Goal: Task Accomplishment & Management: Manage account settings

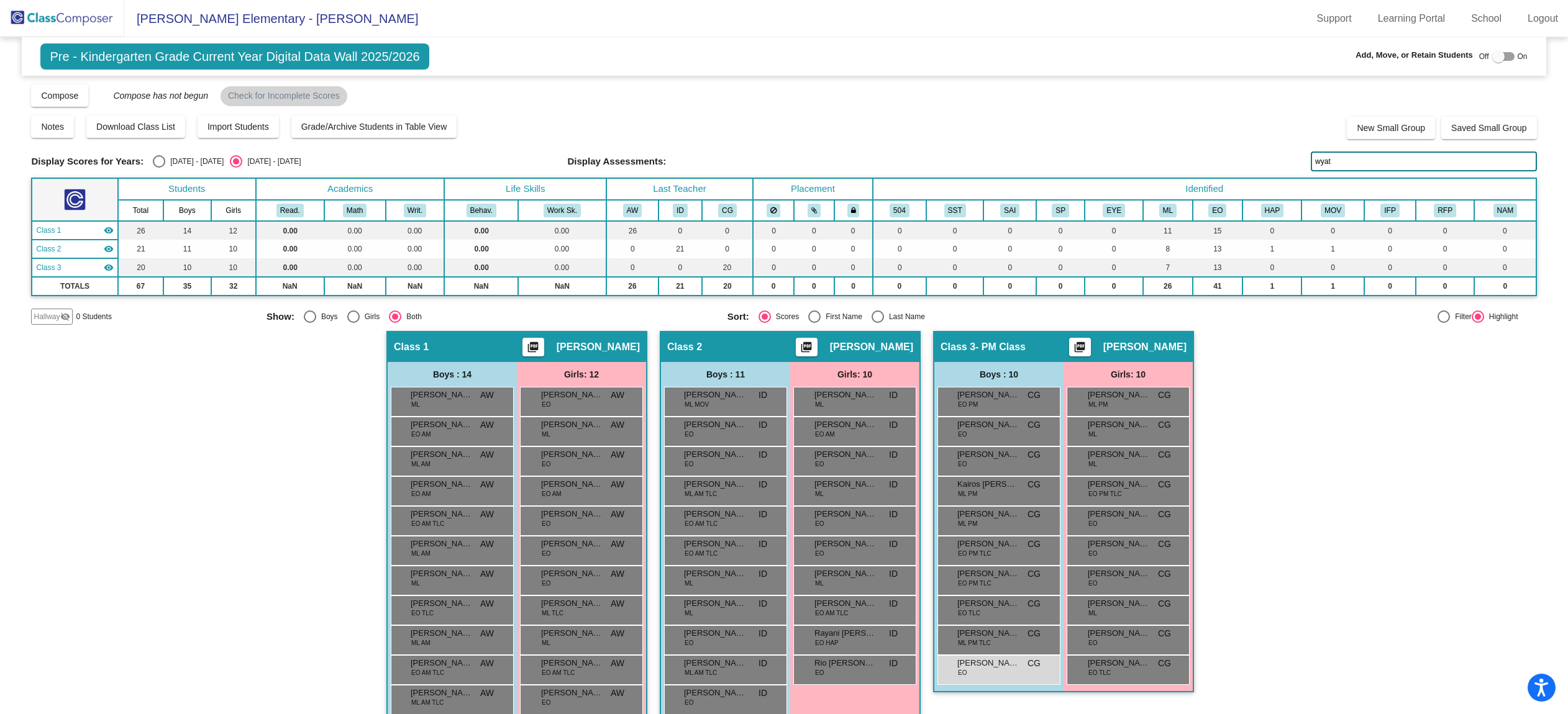
scroll to position [110, 0]
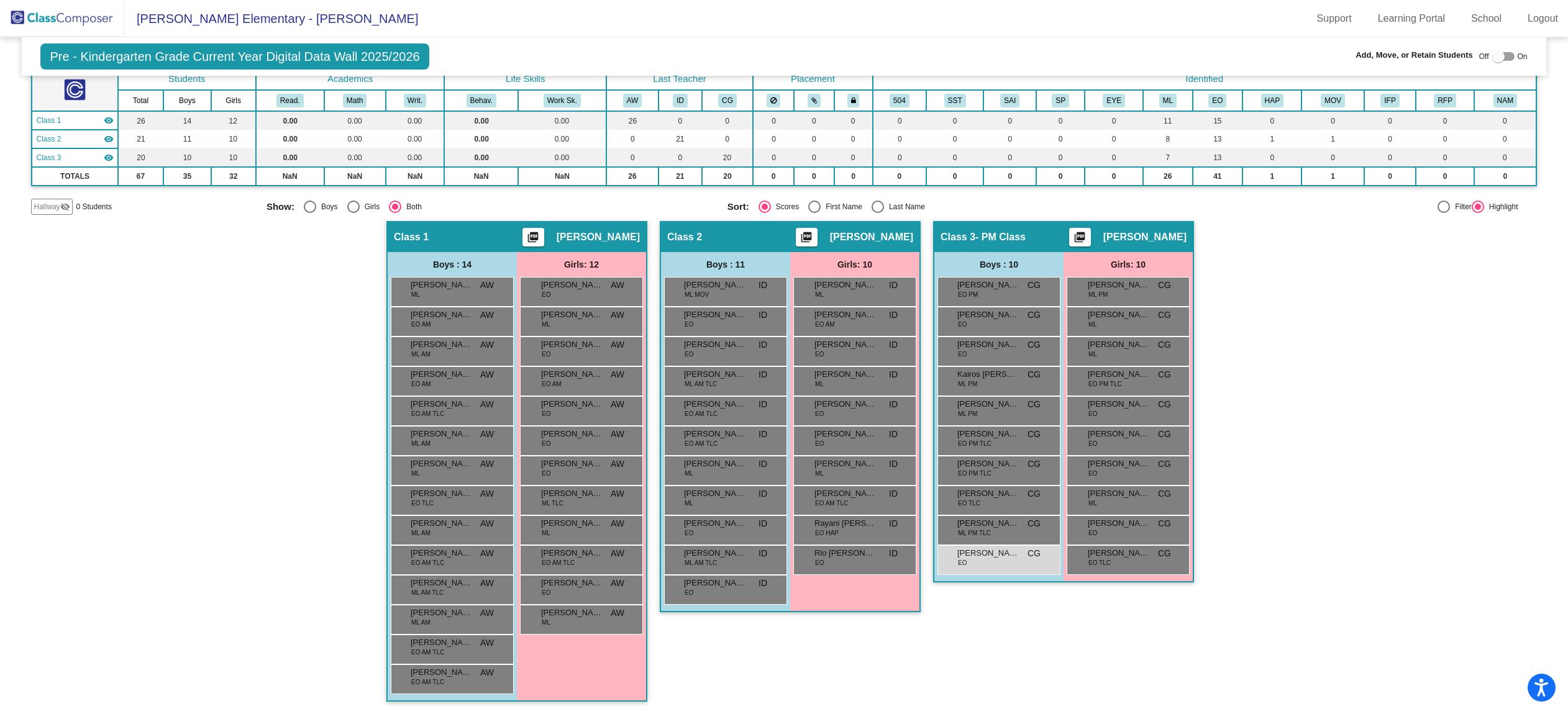
click at [79, 21] on img at bounding box center [62, 18] width 124 height 37
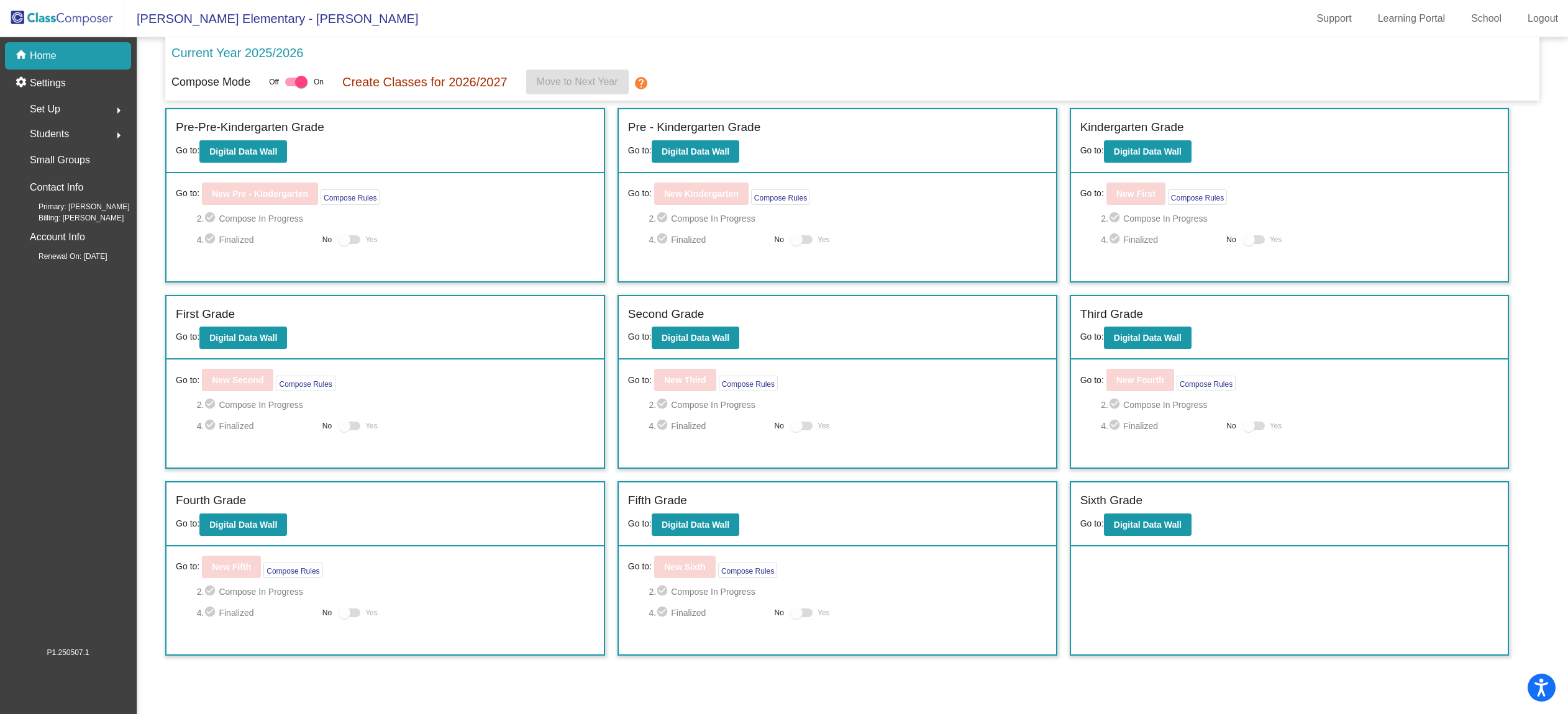
click at [98, 117] on div "Set Up arrow_right" at bounding box center [72, 109] width 119 height 25
click at [77, 201] on link "Users" at bounding box center [72, 190] width 119 height 27
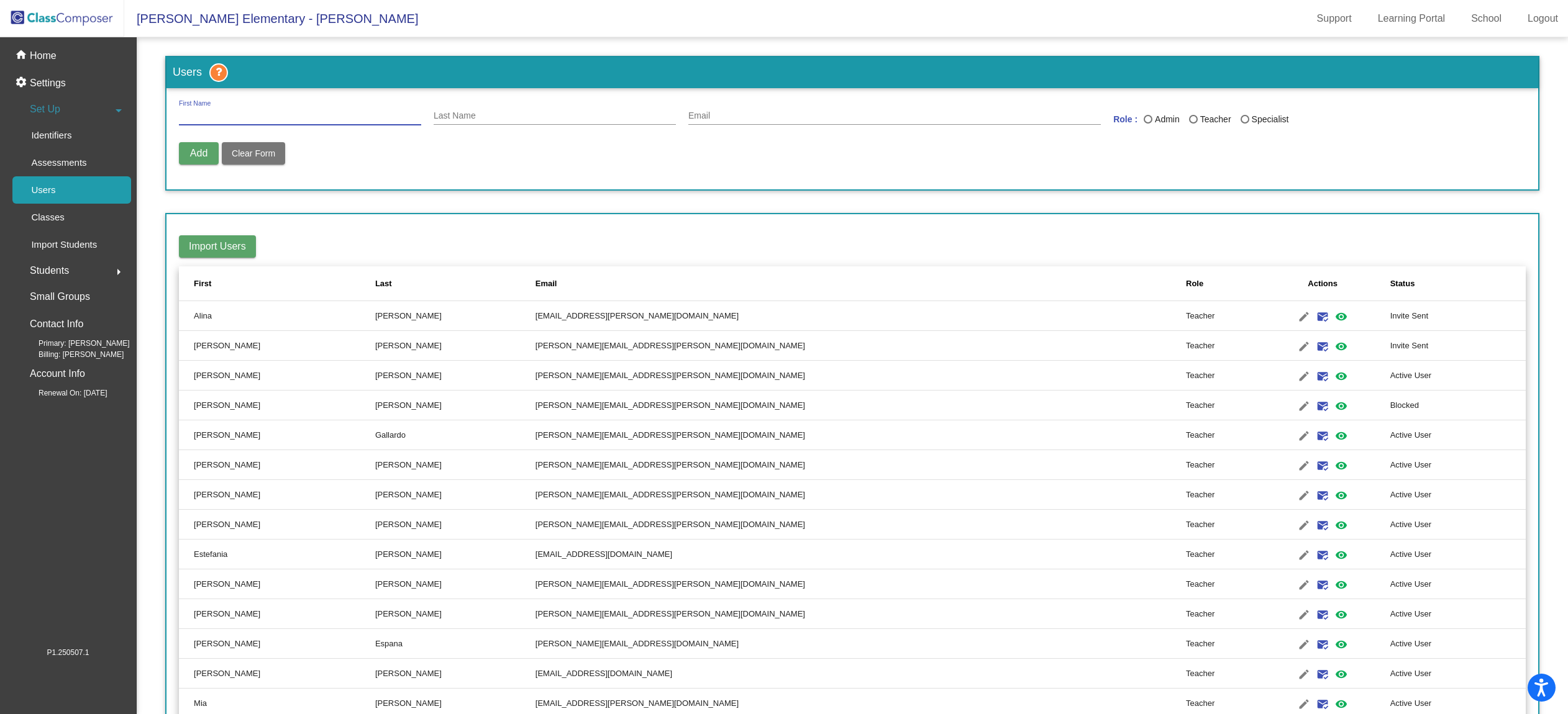
click at [326, 111] on input "First Name" at bounding box center [300, 117] width 242 height 10
type input "p"
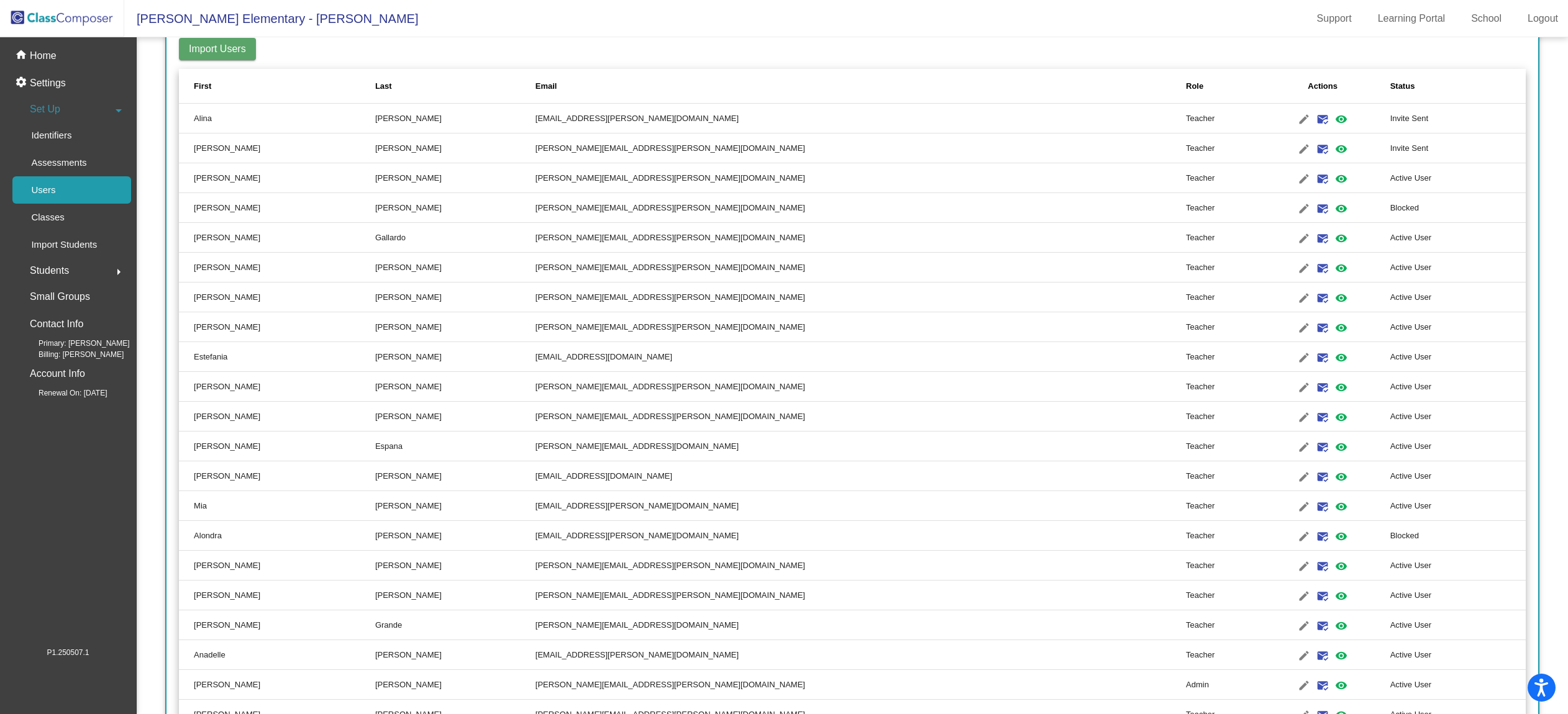
scroll to position [204, 0]
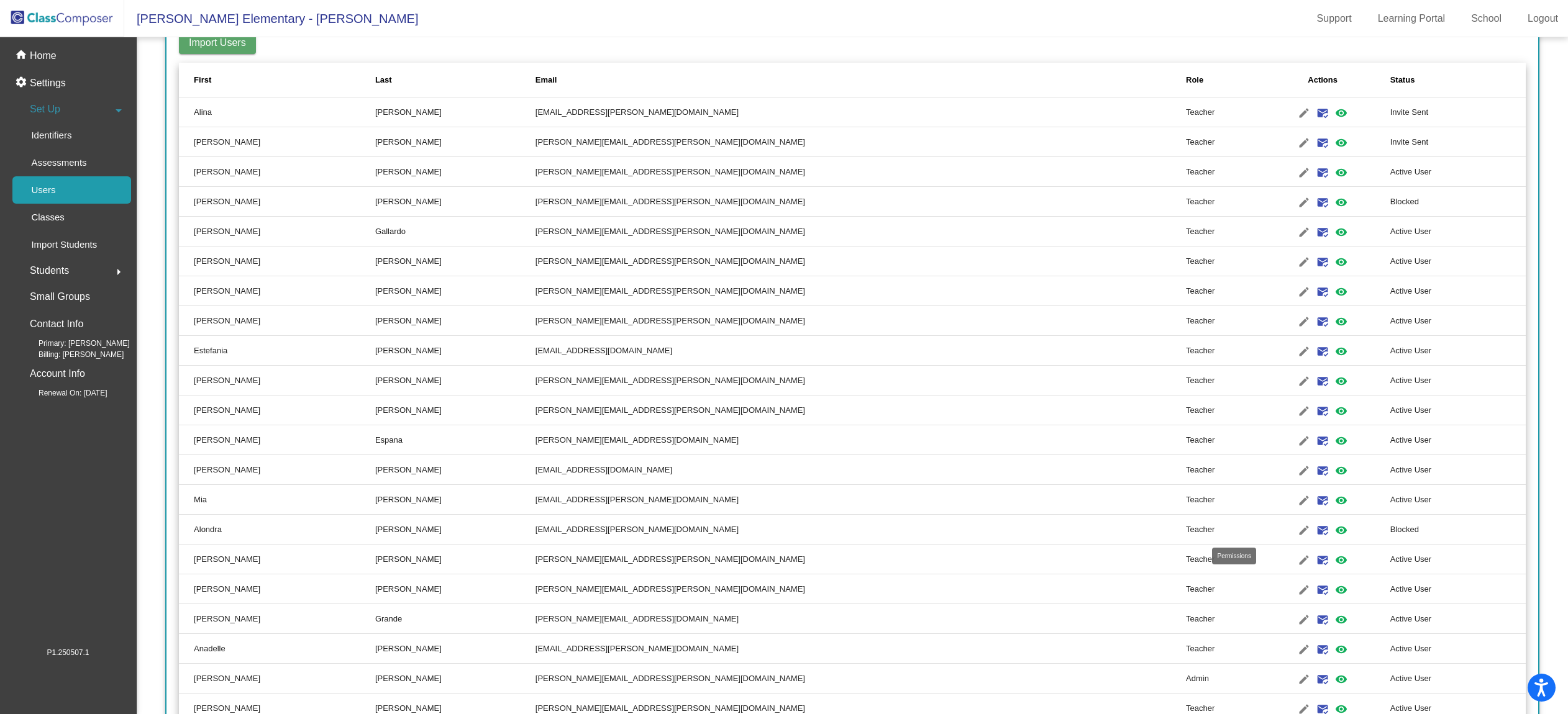
click at [1334, 531] on mat-icon "visibility" at bounding box center [1341, 530] width 15 height 15
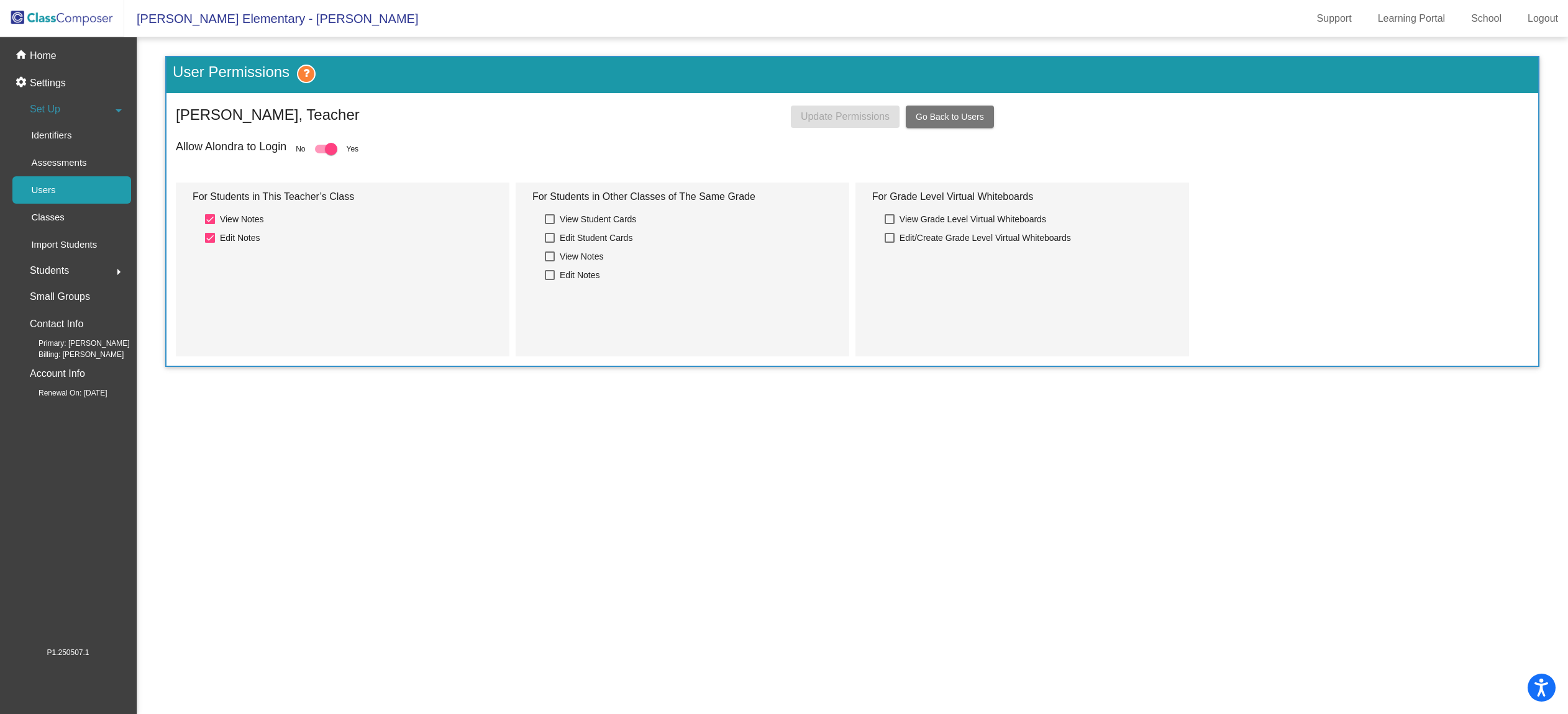
click at [940, 115] on span "Go Back to Users" at bounding box center [949, 117] width 68 height 10
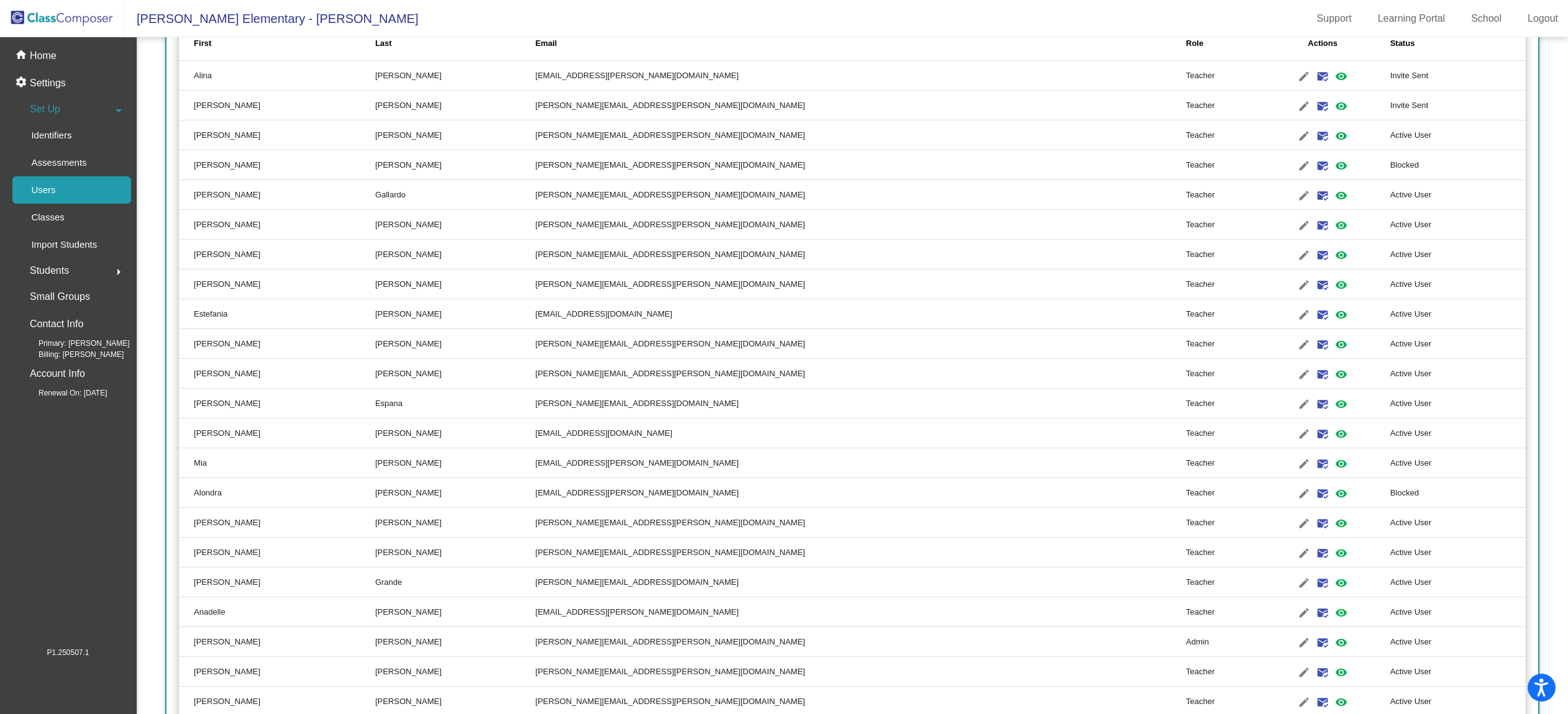
scroll to position [243, 0]
click at [1297, 489] on mat-icon "edit" at bounding box center [1304, 491] width 15 height 15
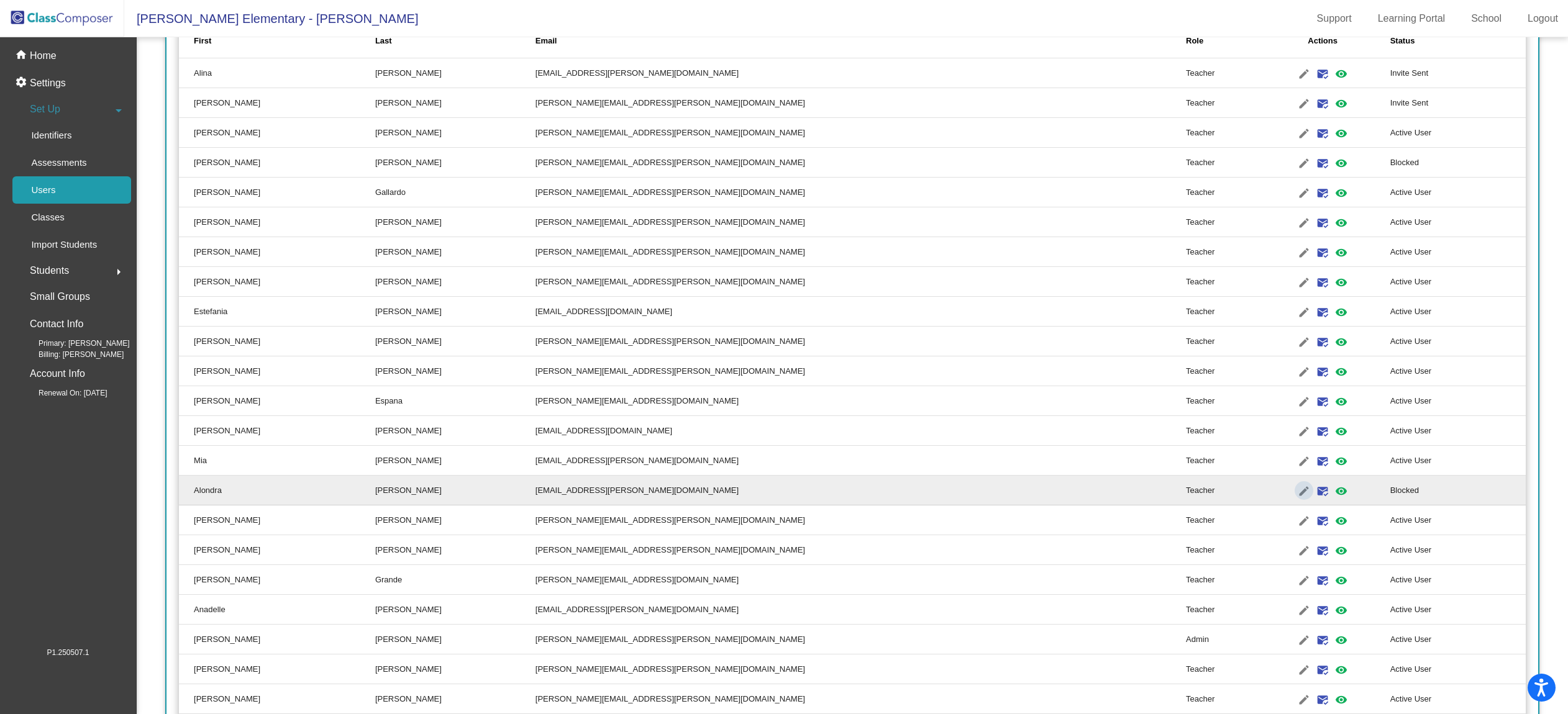
type input "Alondra"
type input "[PERSON_NAME]"
type input "[EMAIL_ADDRESS][PERSON_NAME][DOMAIN_NAME]"
radio input "true"
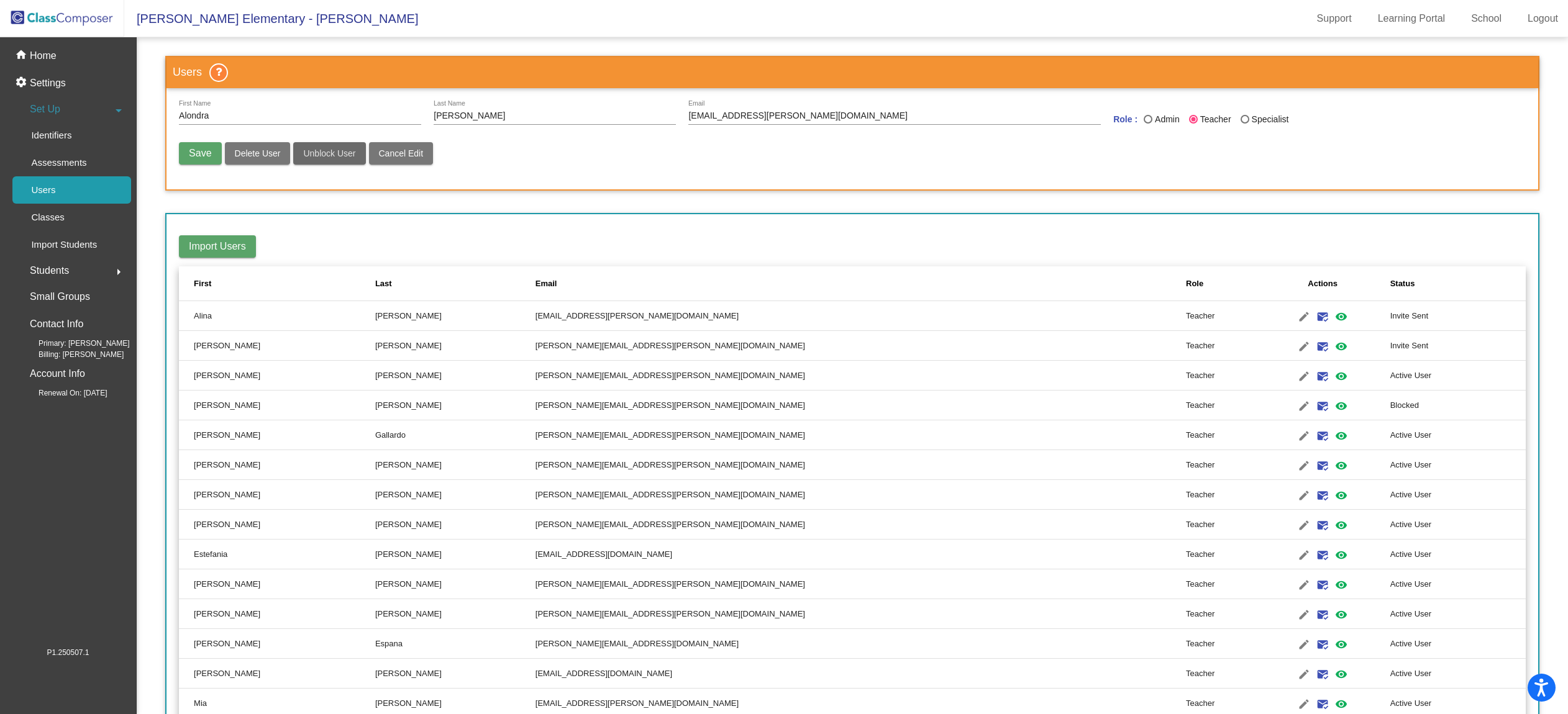
click at [335, 155] on span "Unblock User" at bounding box center [329, 154] width 52 height 10
radio input "false"
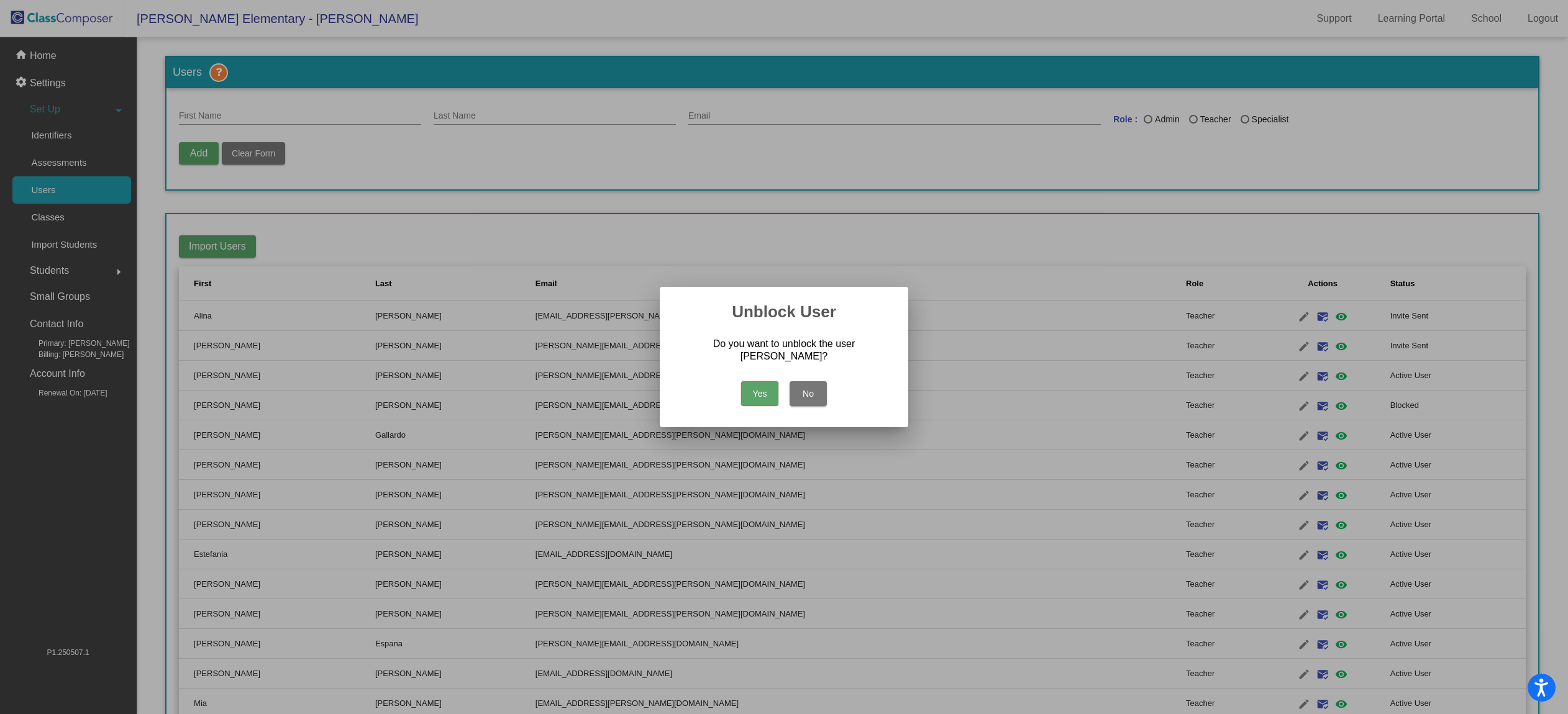
click at [761, 402] on button "Yes" at bounding box center [759, 394] width 38 height 25
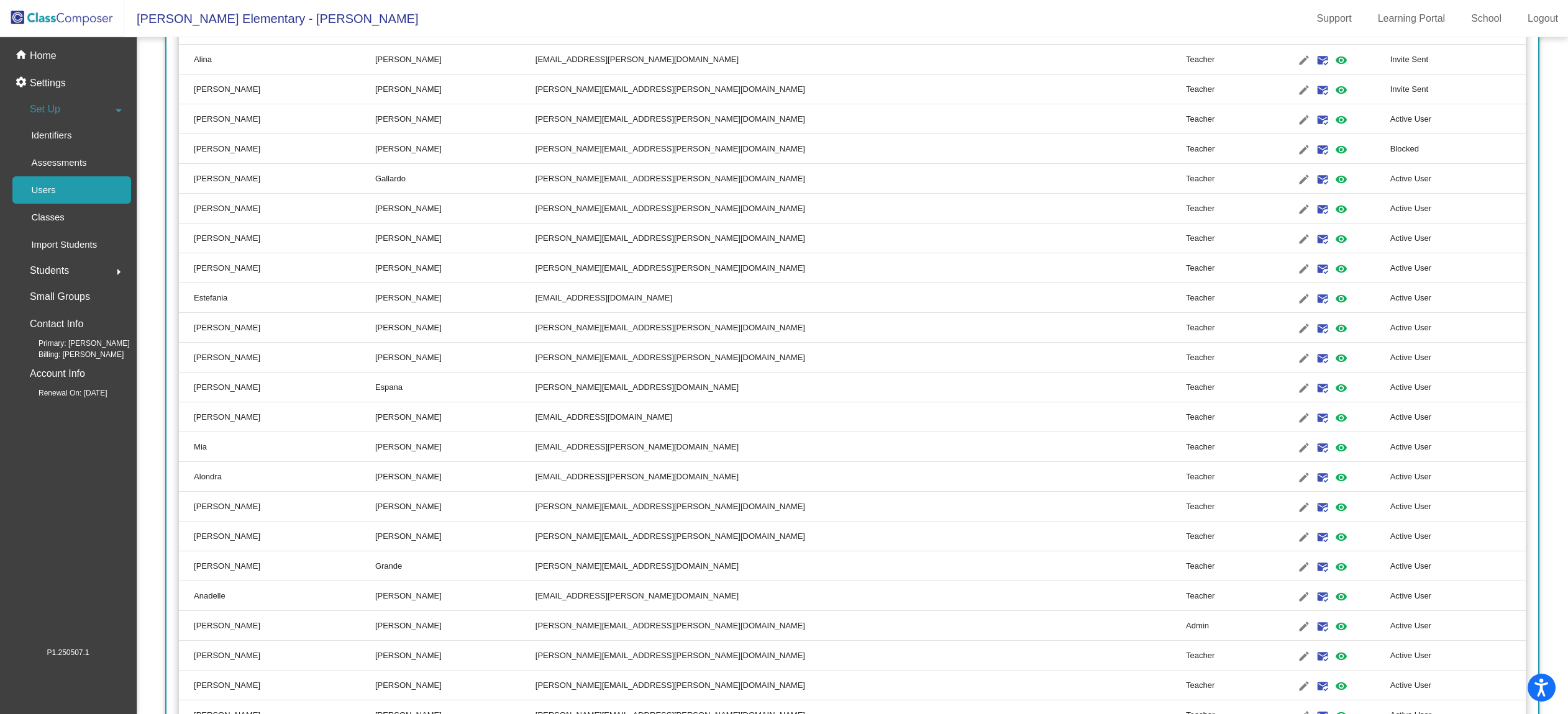
scroll to position [254, 0]
click at [1297, 154] on mat-icon "edit" at bounding box center [1304, 152] width 15 height 15
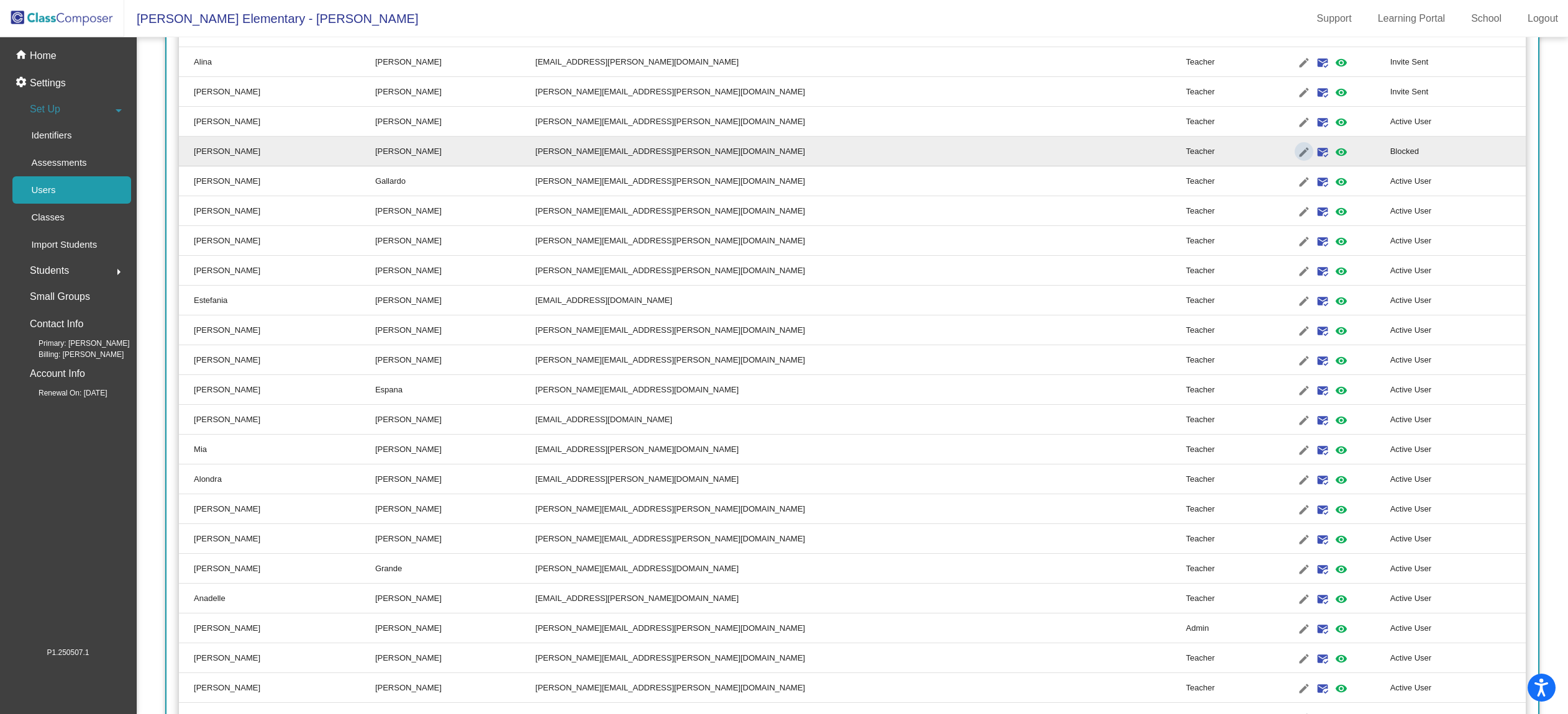
type input "[PERSON_NAME]"
type input "[PERSON_NAME][EMAIL_ADDRESS][PERSON_NAME][DOMAIN_NAME]"
radio input "true"
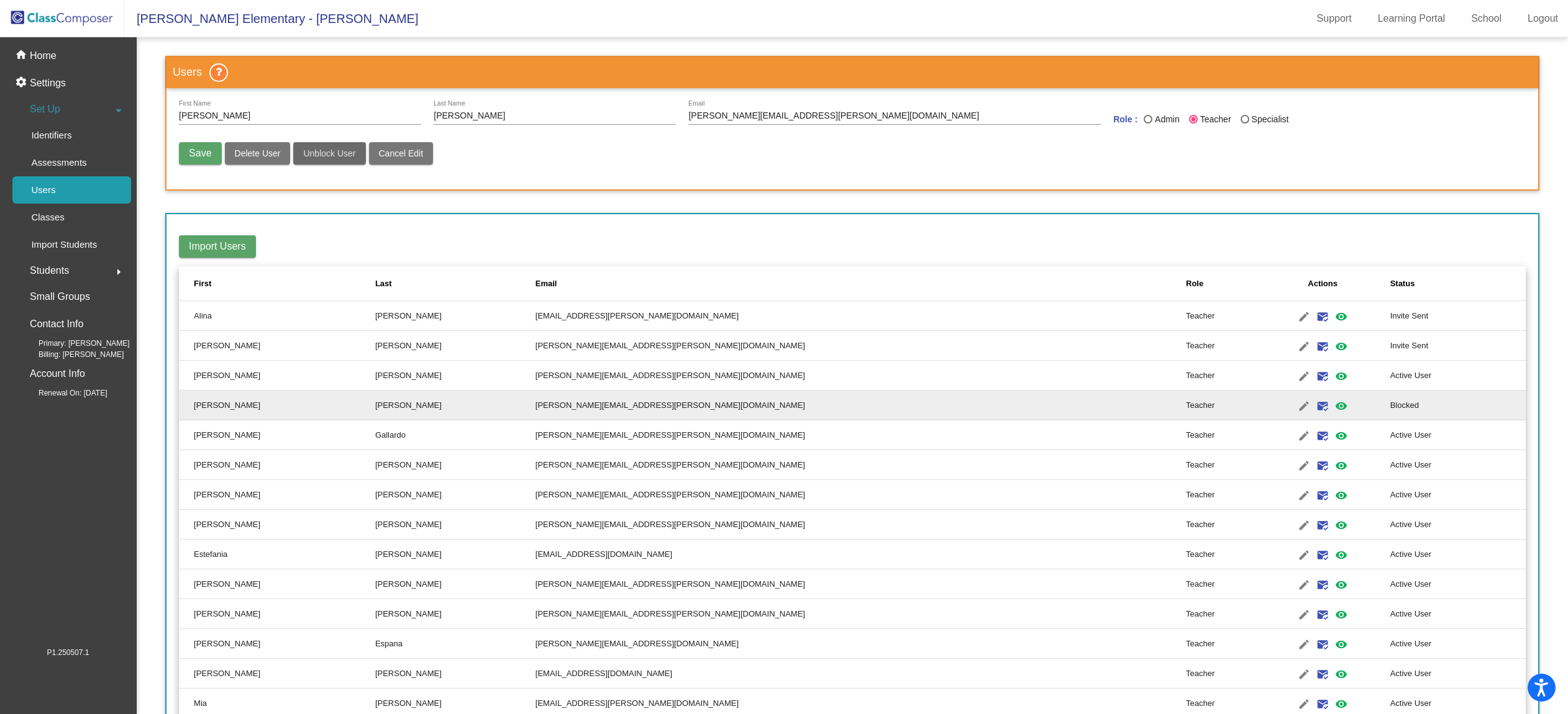
click at [336, 153] on span "Unblock User" at bounding box center [329, 154] width 52 height 10
radio input "false"
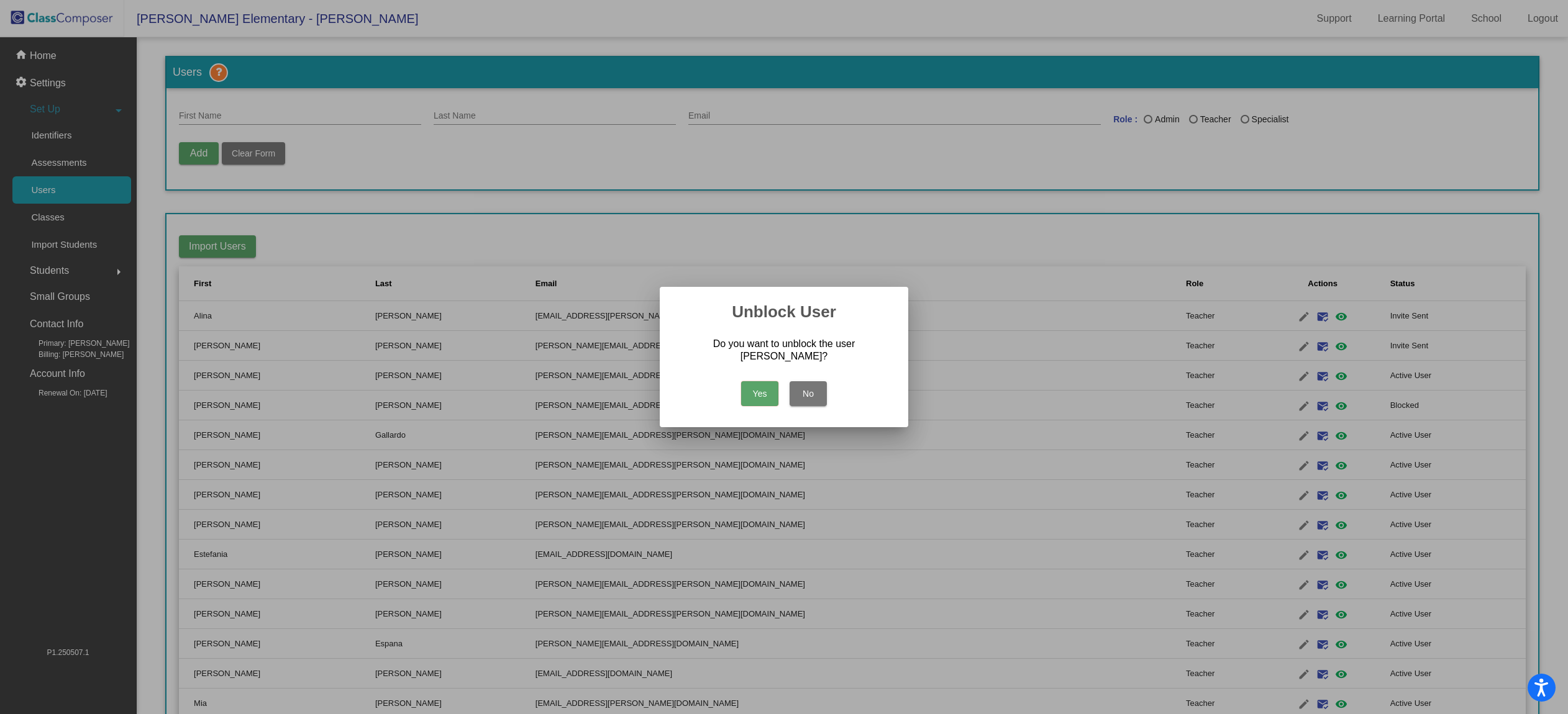
click at [764, 391] on button "Yes" at bounding box center [759, 394] width 38 height 25
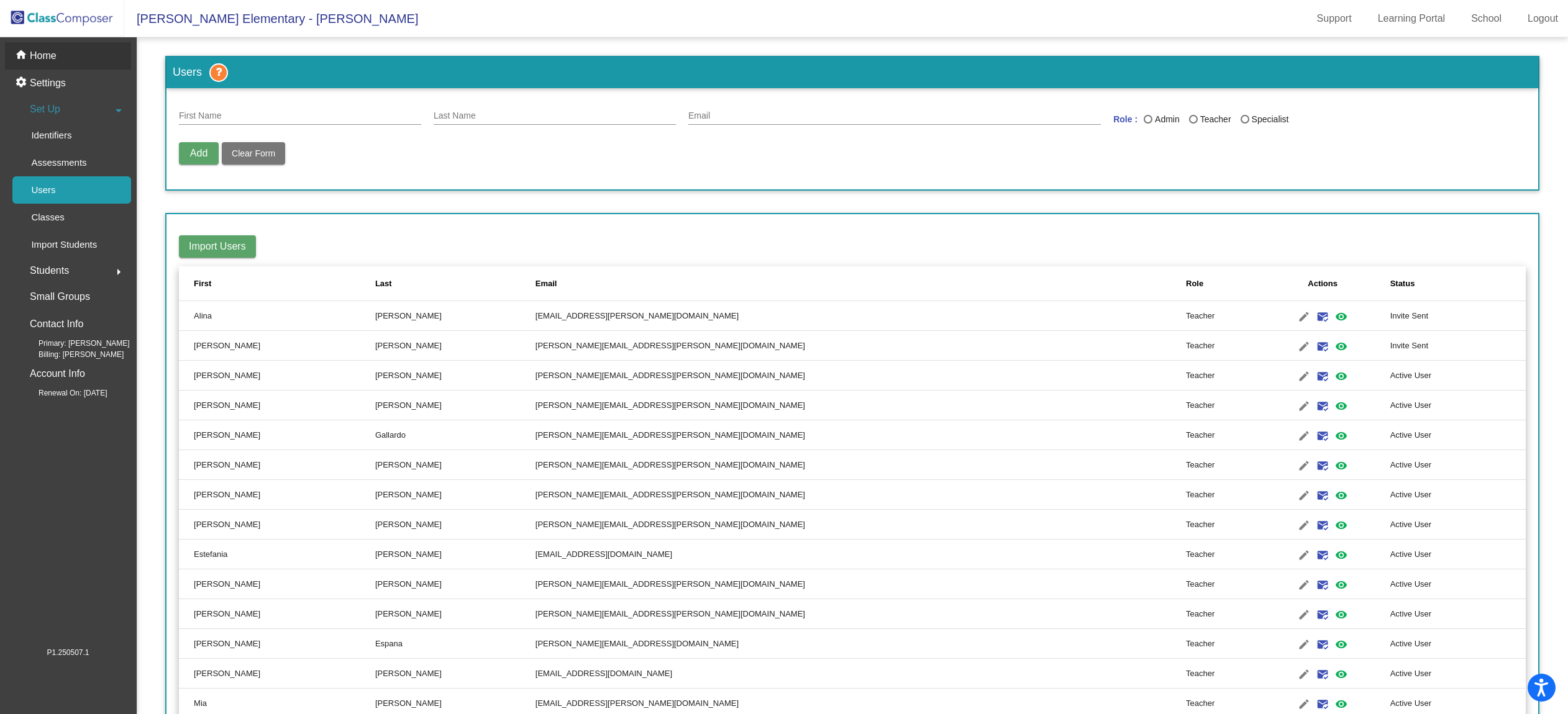
click at [39, 54] on p "Home" at bounding box center [43, 55] width 27 height 15
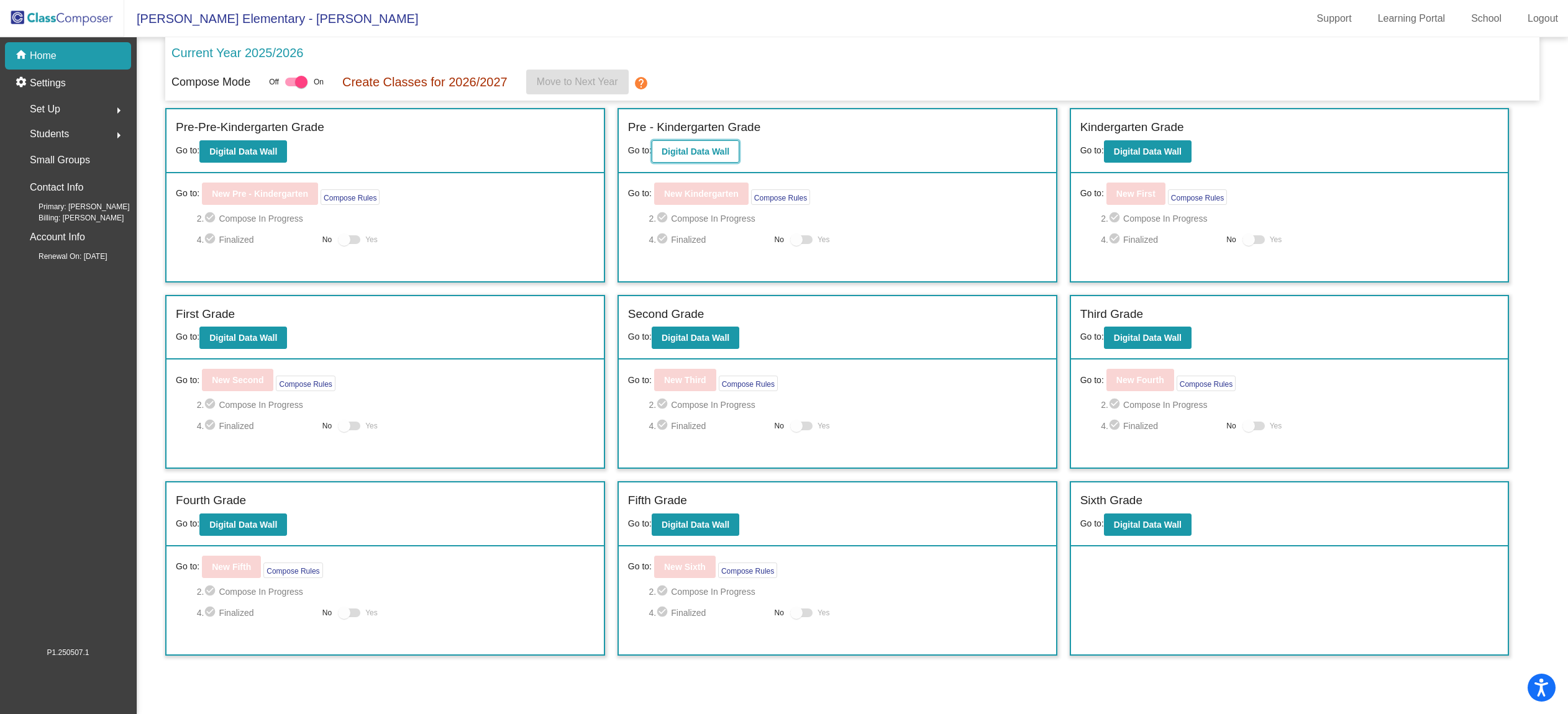
click at [707, 152] on b "Digital Data Wall" at bounding box center [695, 152] width 68 height 10
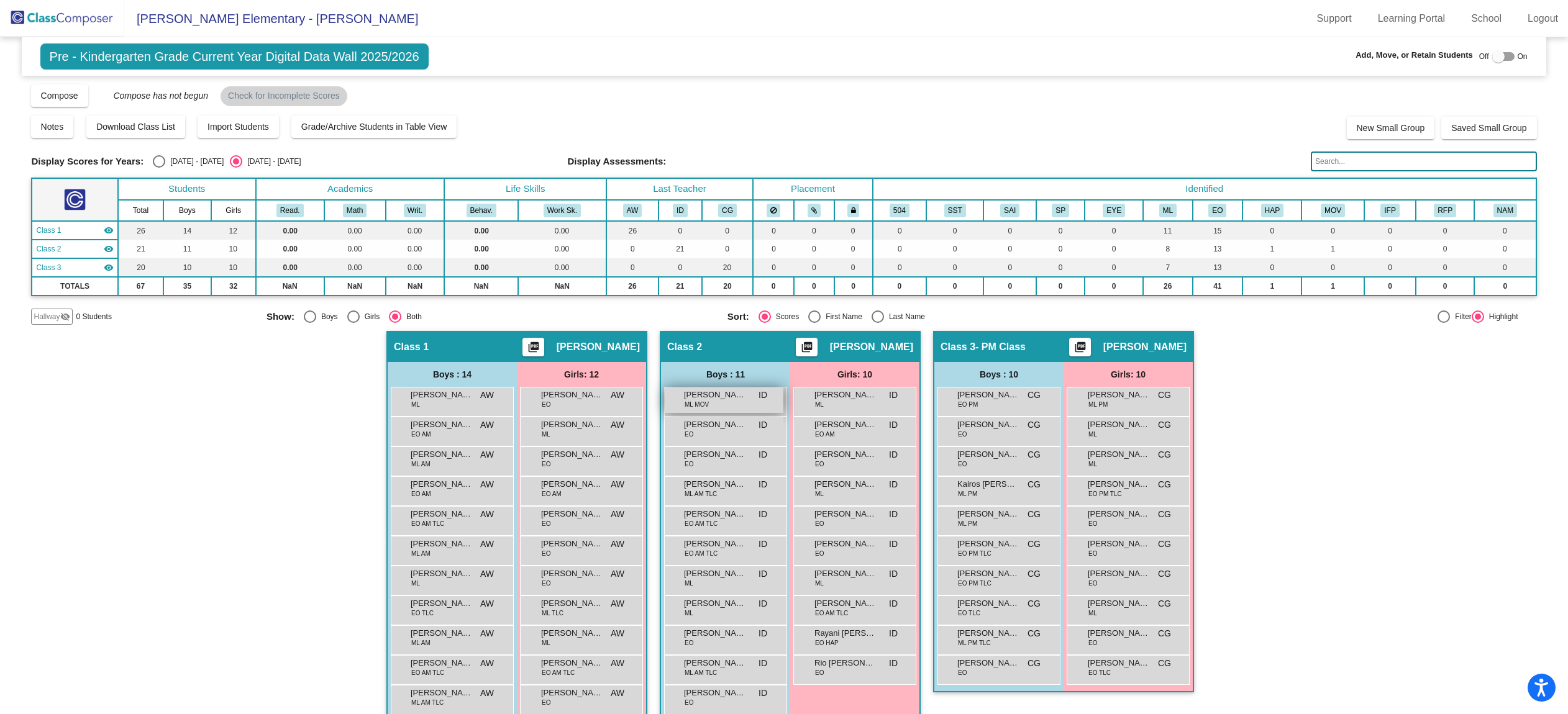
click at [722, 396] on span "[PERSON_NAME]" at bounding box center [716, 395] width 62 height 13
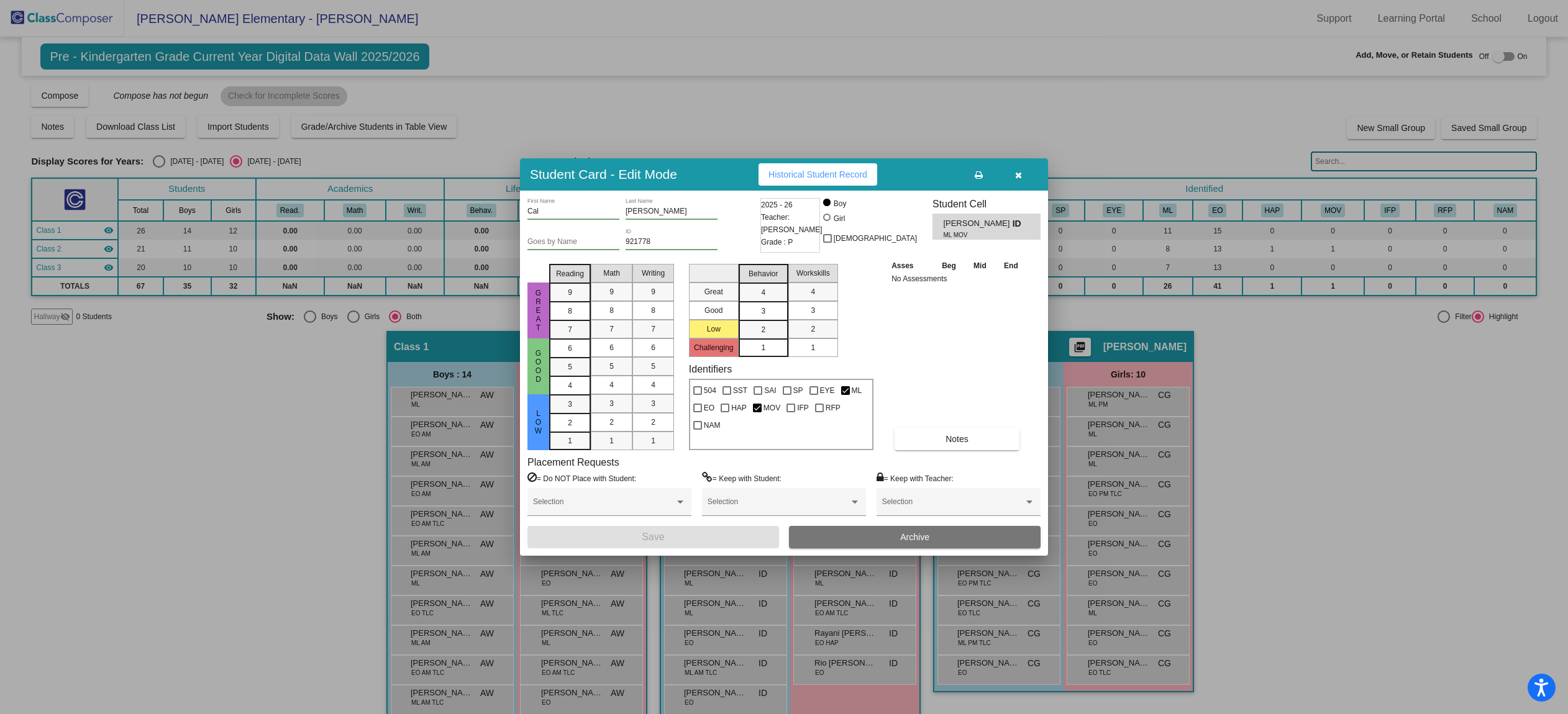
click at [897, 538] on button "Archive" at bounding box center [914, 537] width 252 height 22
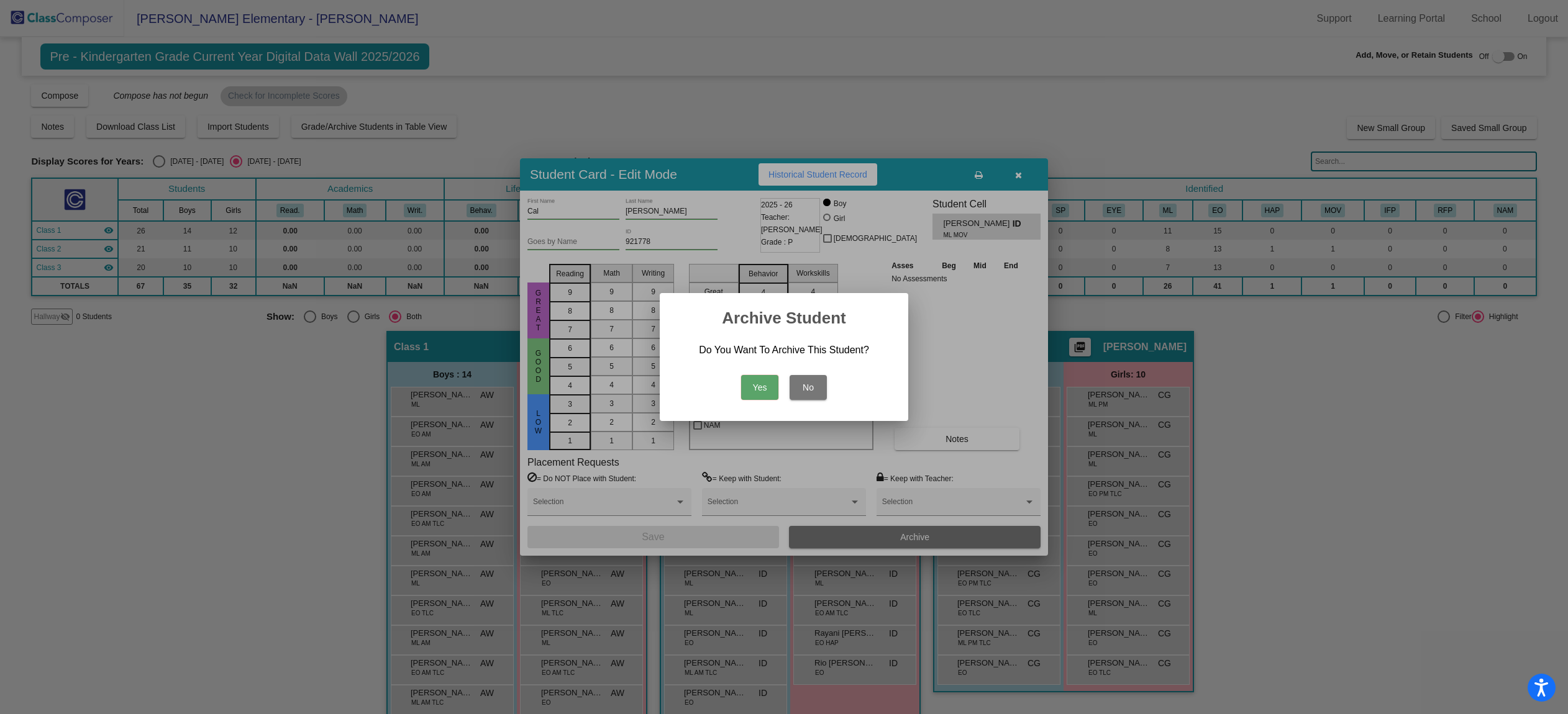
click at [752, 396] on button "Yes" at bounding box center [759, 387] width 38 height 25
